Goal: Navigation & Orientation: Find specific page/section

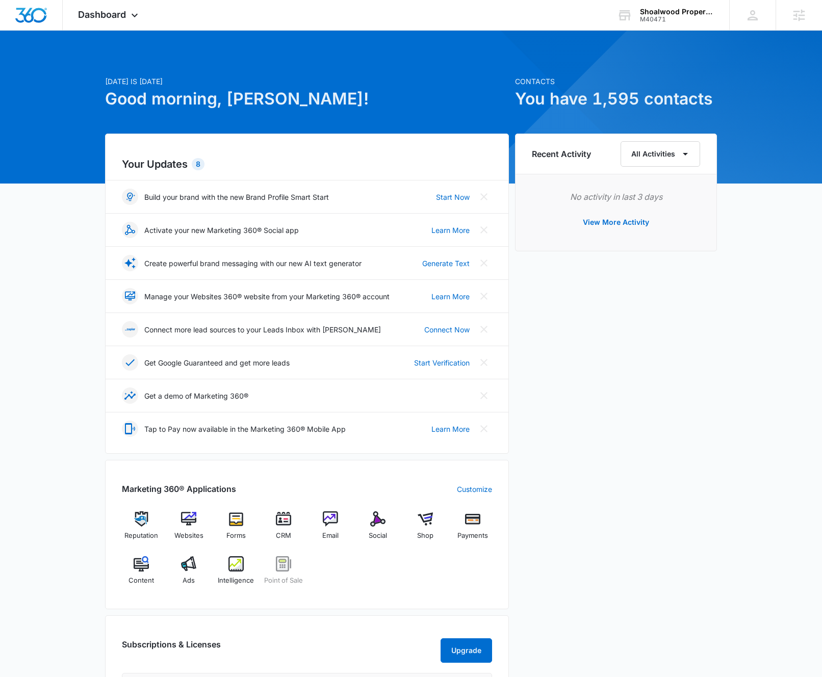
click at [766, 234] on div "[DATE] is [DATE] Good morning, [PERSON_NAME]! Contacts You have 1,595 contacts …" at bounding box center [411, 491] width 822 height 897
click at [630, 396] on div "Recent Activity All Activities No activity in last 3 days View More Activity" at bounding box center [616, 443] width 202 height 618
click at [776, 238] on div "[DATE] is [DATE] Good morning, [PERSON_NAME]! Contacts You have 1,595 contacts …" at bounding box center [411, 491] width 822 height 897
click at [458, 113] on div "[DATE] is [DATE] Good morning, [PERSON_NAME]!" at bounding box center [307, 105] width 404 height 58
click at [62, 175] on div "[DATE] is [DATE] Good morning, [PERSON_NAME]! Contacts You have 1,595 contacts …" at bounding box center [411, 491] width 822 height 897
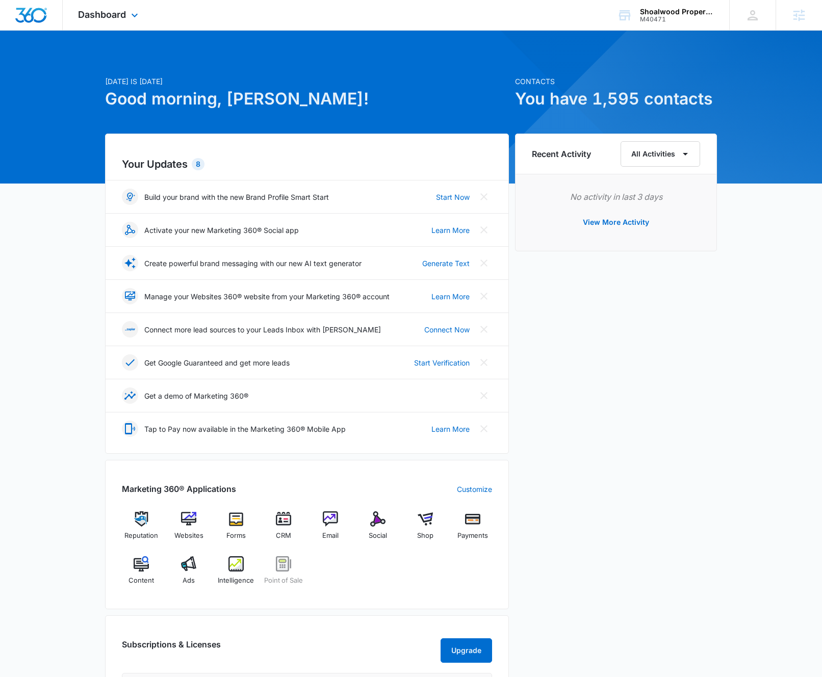
click at [114, 20] on div "Dashboard Apps Reputation Websites Forms CRM Email Social Shop Payments POS Con…" at bounding box center [109, 15] width 93 height 30
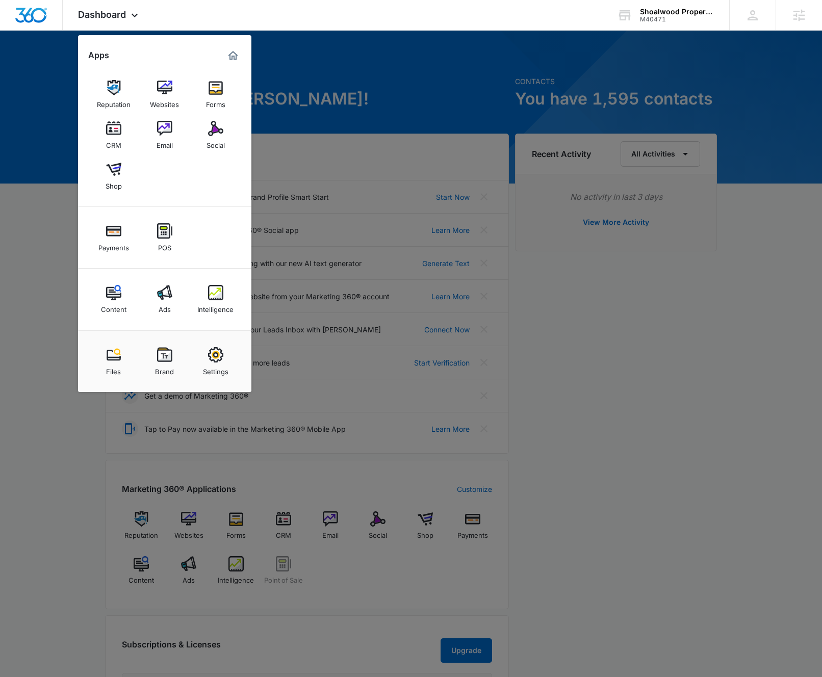
drag, startPoint x: 661, startPoint y: 289, endPoint x: 682, endPoint y: 255, distance: 40.5
click at [661, 289] on div at bounding box center [411, 338] width 822 height 677
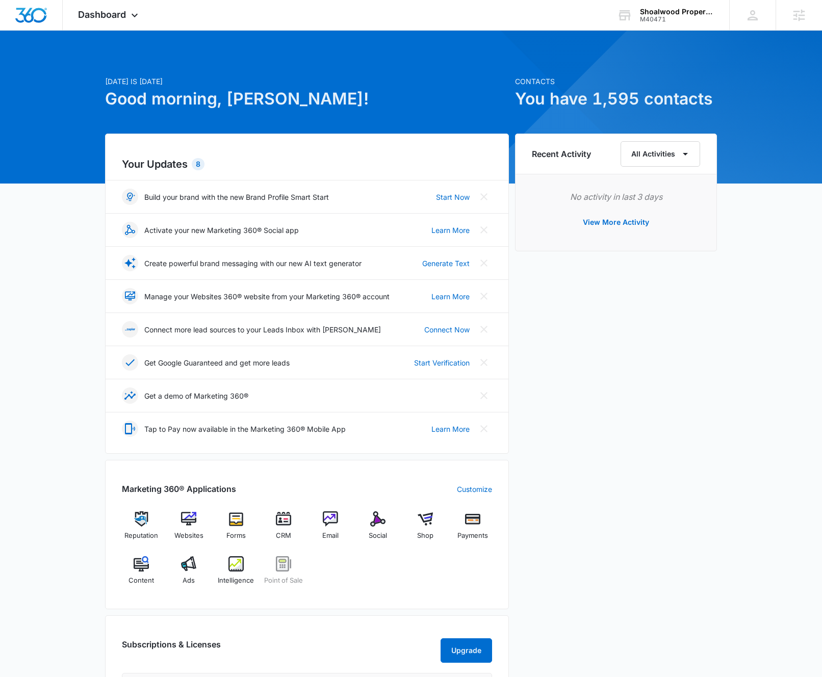
click at [714, 310] on div "Recent Activity All Activities No activity in last 3 days View More Activity" at bounding box center [616, 443] width 202 height 618
click at [138, 18] on icon at bounding box center [135, 18] width 12 height 12
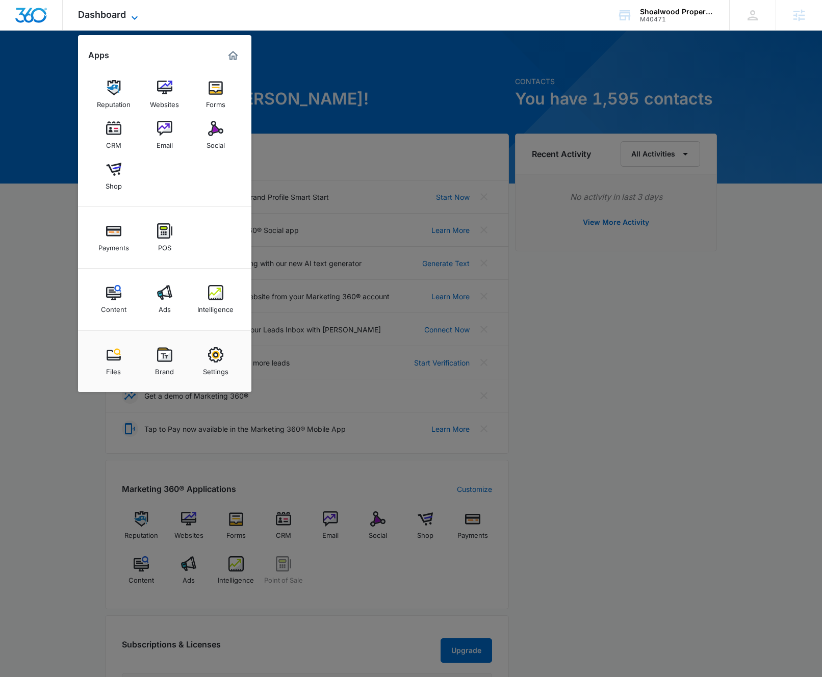
click at [138, 18] on icon at bounding box center [135, 18] width 12 height 12
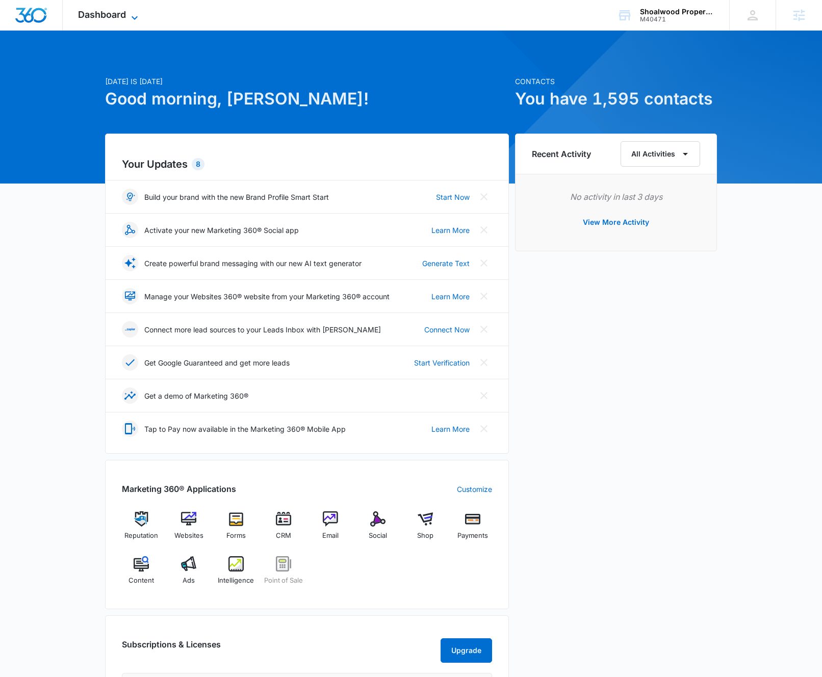
click at [138, 18] on icon at bounding box center [135, 18] width 12 height 12
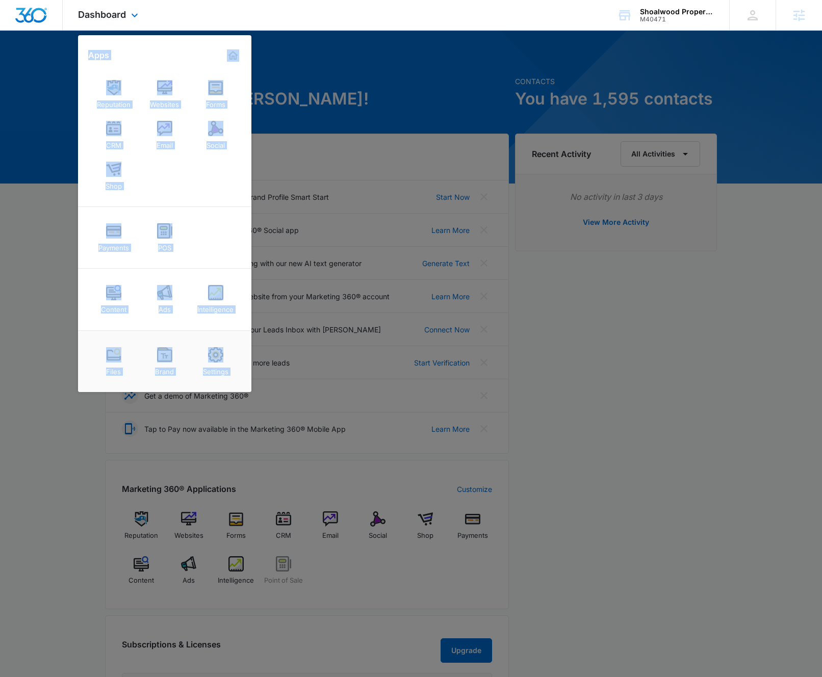
click at [226, 8] on div "Dashboard Apps Reputation Websites Forms CRM Email Social Shop Payments POS Con…" at bounding box center [411, 15] width 822 height 31
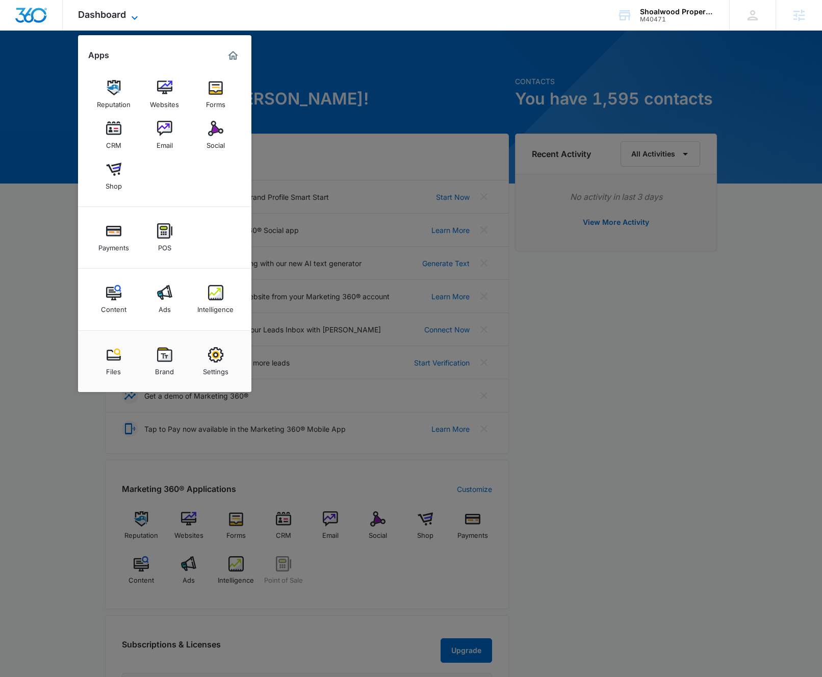
click at [97, 10] on span "Dashboard" at bounding box center [102, 14] width 48 height 11
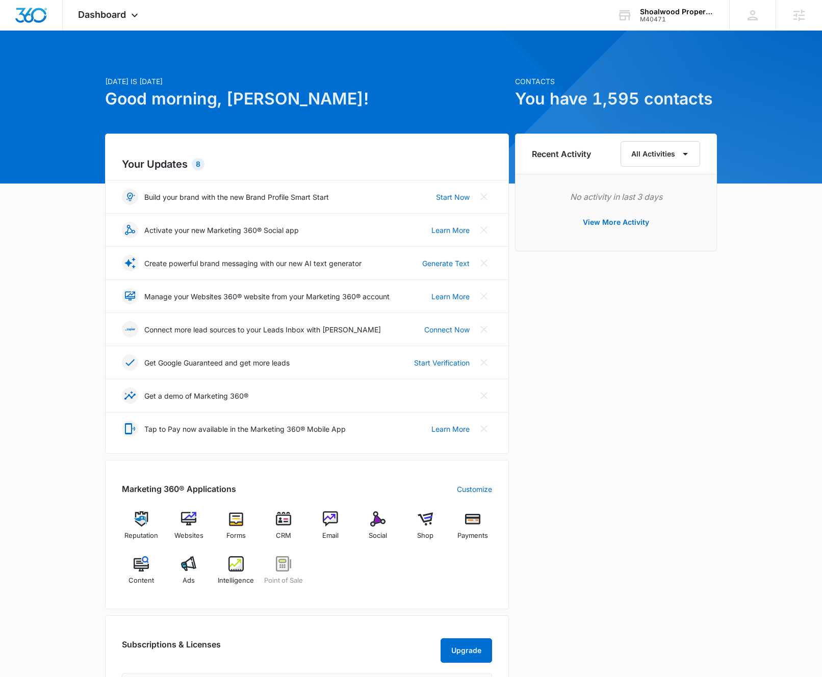
click at [565, 327] on div "Recent Activity All Activities No activity in last 3 days View More Activity" at bounding box center [616, 443] width 202 height 618
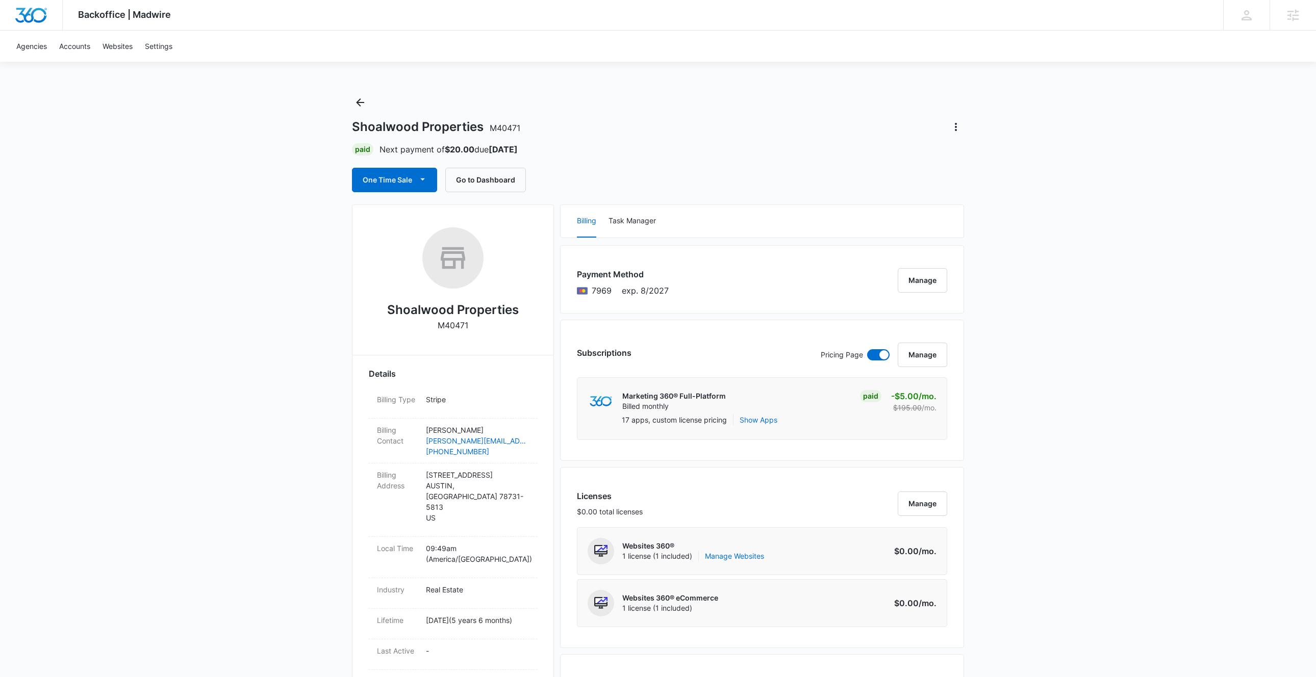
click at [845, 150] on div "Paid Next payment of $20.00 due [DATE]" at bounding box center [658, 149] width 612 height 12
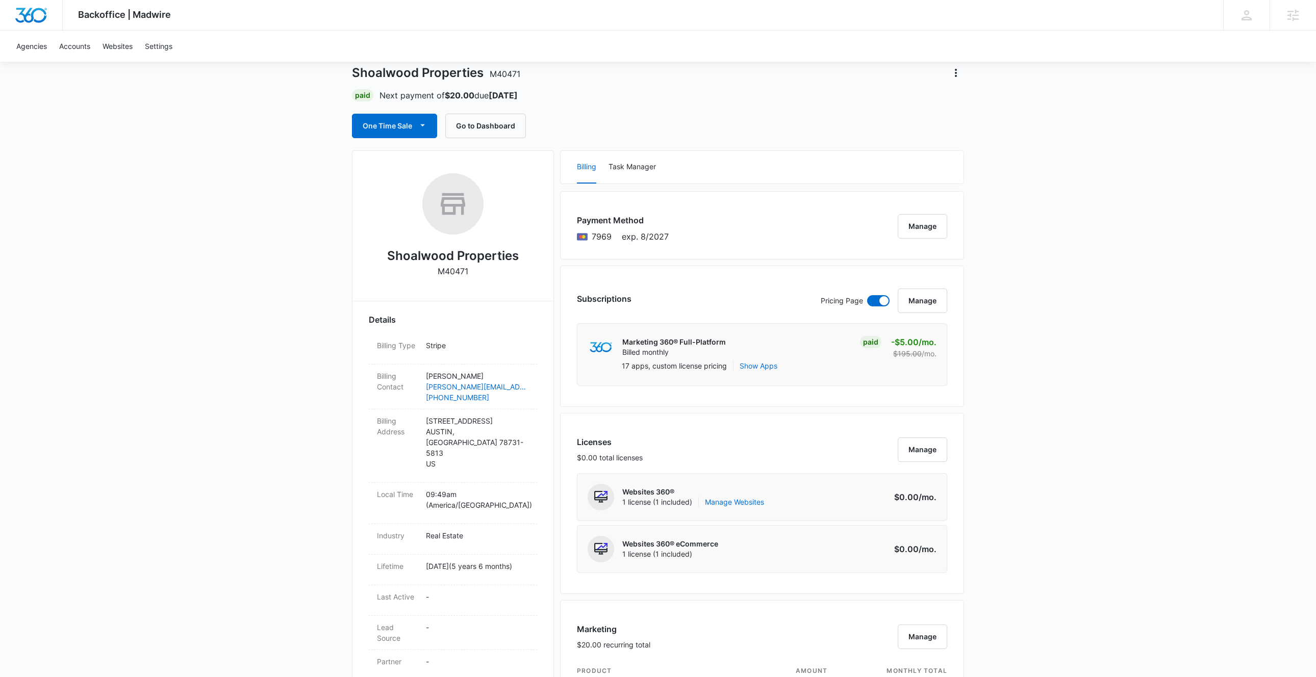
scroll to position [60, 0]
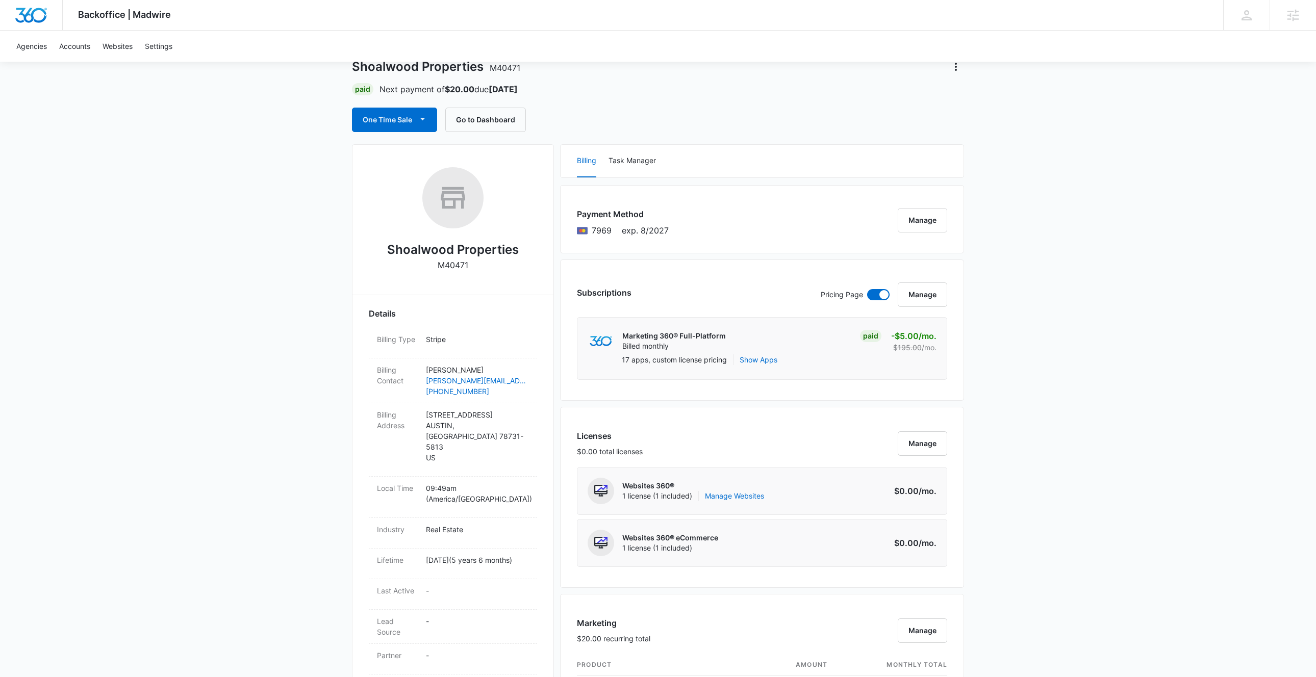
drag, startPoint x: 730, startPoint y: 93, endPoint x: 729, endPoint y: 129, distance: 35.7
click at [731, 93] on div "Paid Next payment of $20.00 due [DATE]" at bounding box center [658, 89] width 612 height 12
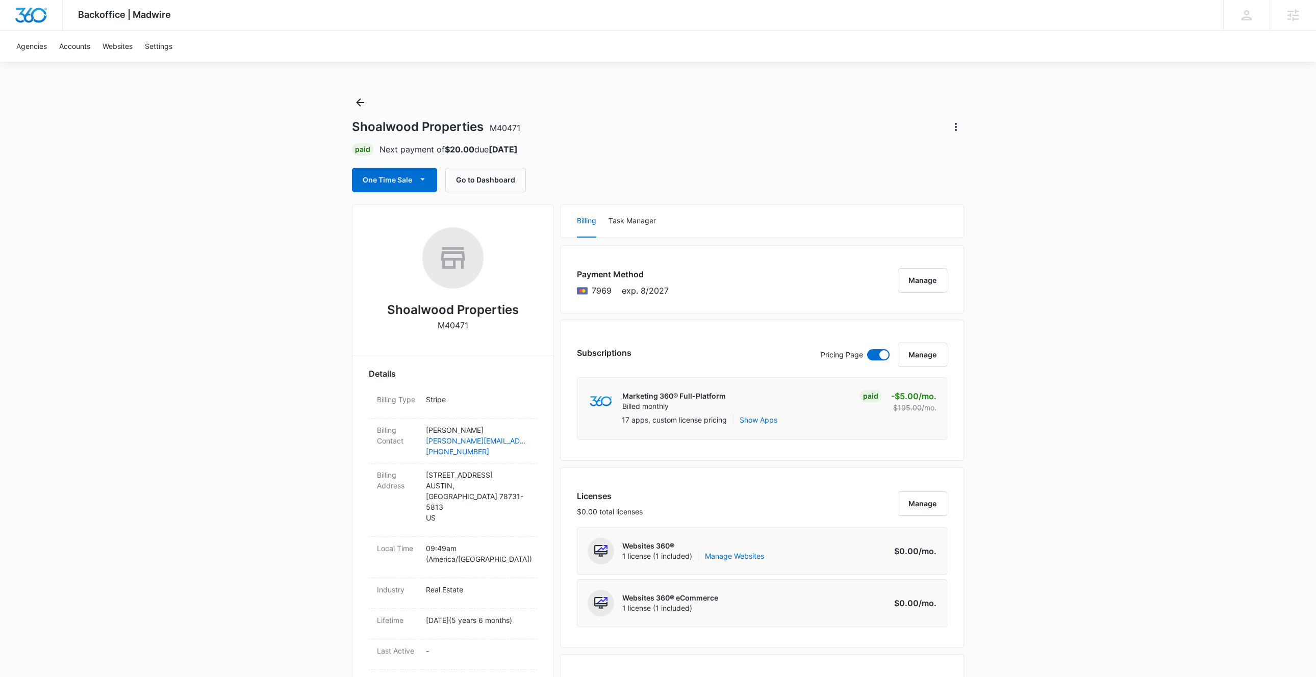
click at [1099, 442] on div "Backoffice | Madwire Apps Settings DW [PERSON_NAME] [PERSON_NAME][EMAIL_ADDRESS…" at bounding box center [658, 687] width 1316 height 1375
click at [206, 149] on div "Backoffice | Madwire Apps Settings DW [PERSON_NAME] [PERSON_NAME][EMAIL_ADDRESS…" at bounding box center [658, 687] width 1316 height 1375
